Goal: Information Seeking & Learning: Learn about a topic

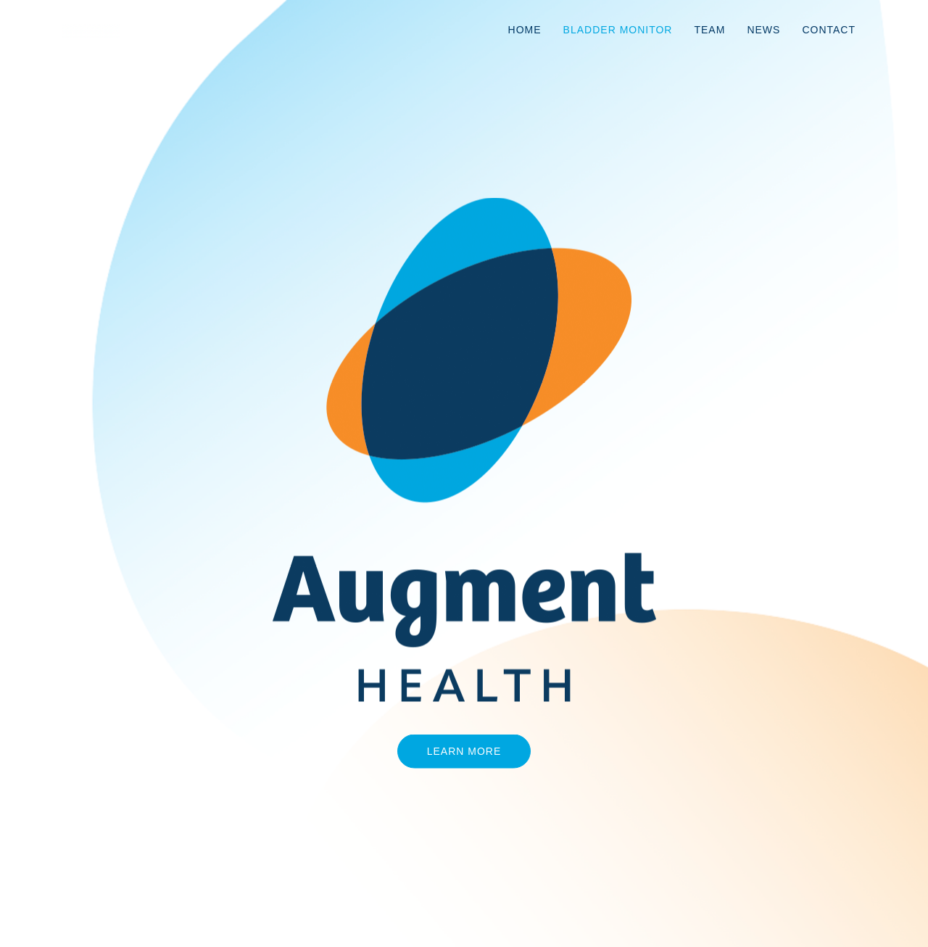
click at [637, 28] on link "Bladder Monitor" at bounding box center [617, 30] width 131 height 48
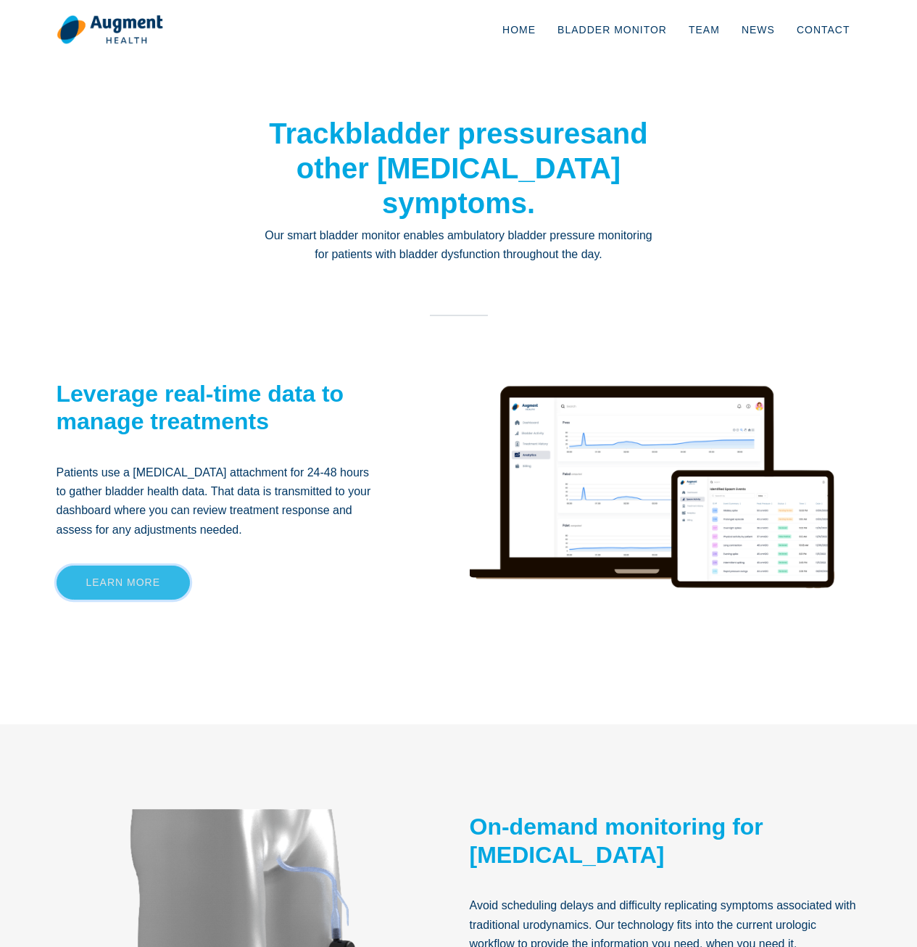
click at [101, 581] on link "Learn more" at bounding box center [124, 582] width 134 height 34
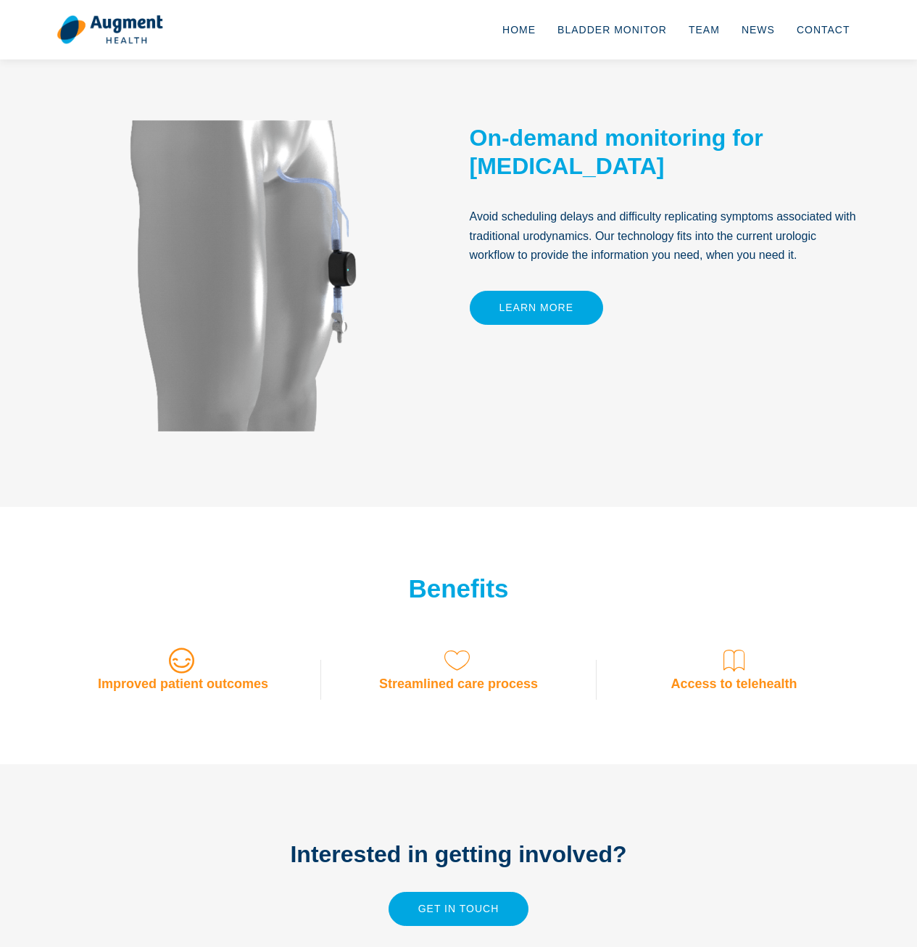
scroll to position [726, 0]
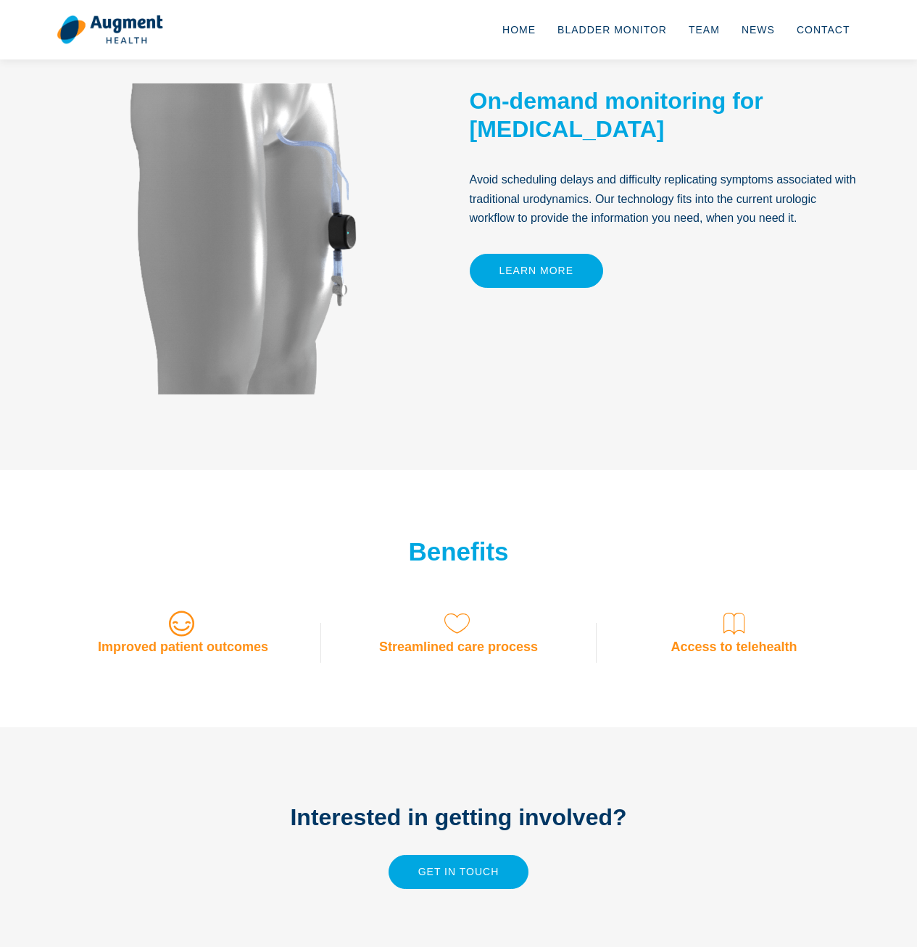
click at [189, 640] on h3 "Improved patient outcomes" at bounding box center [184, 647] width 254 height 16
click at [439, 640] on h3 "Streamlined care process" at bounding box center [459, 647] width 254 height 16
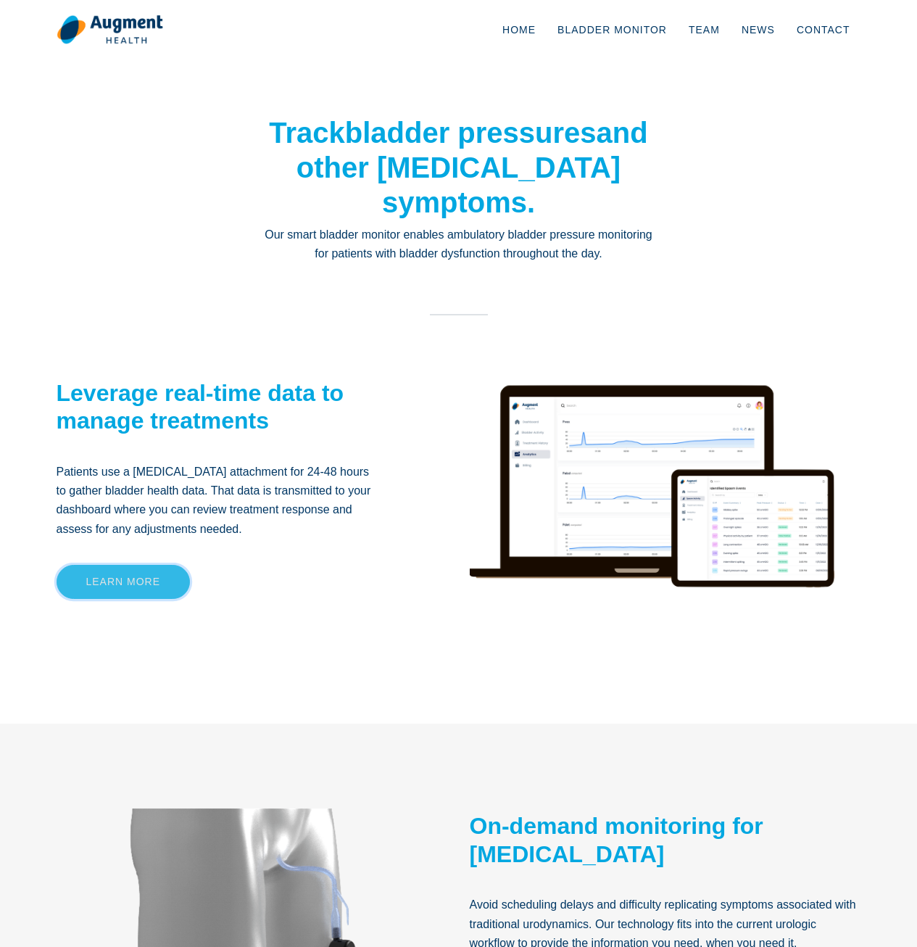
click at [122, 585] on link "Learn more" at bounding box center [124, 582] width 134 height 34
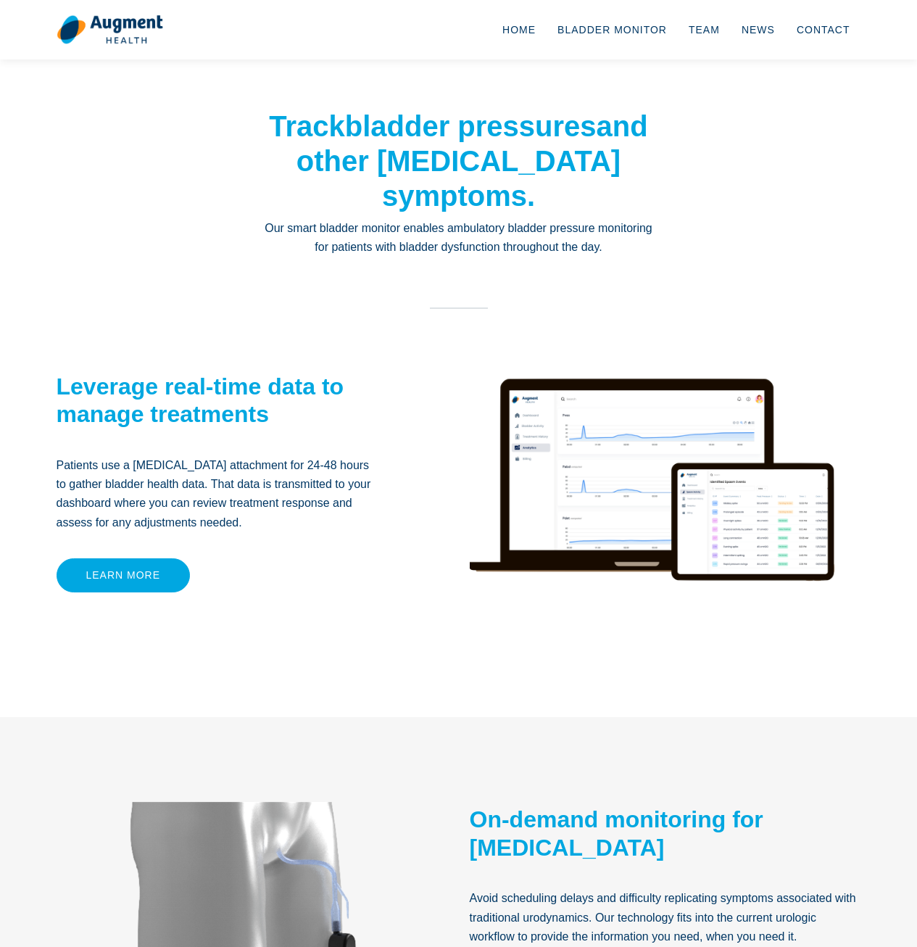
scroll to position [0, 0]
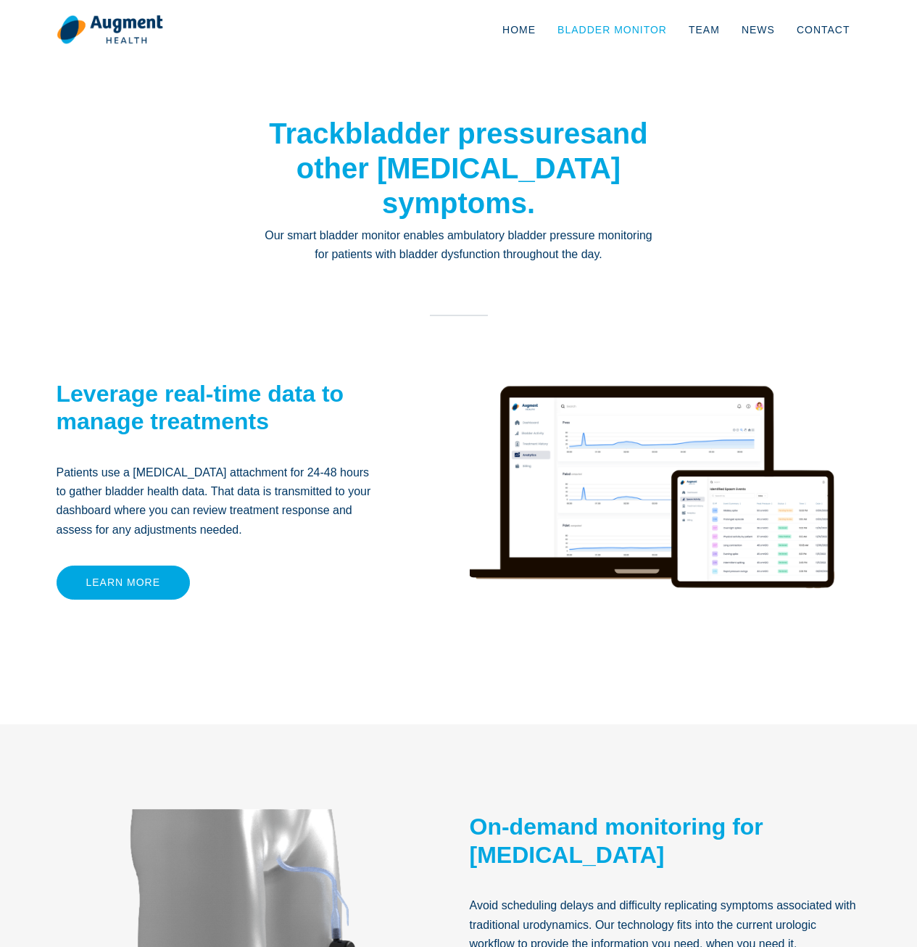
click at [622, 29] on link "Bladder Monitor" at bounding box center [612, 30] width 131 height 48
